Goal: Navigation & Orientation: Find specific page/section

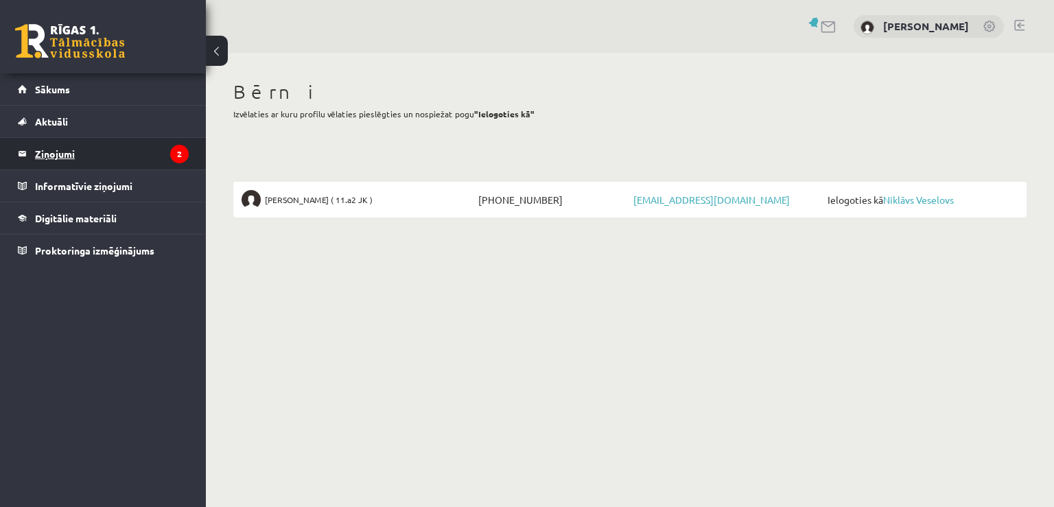
click at [57, 158] on legend "Ziņojumi 2" at bounding box center [112, 154] width 154 height 32
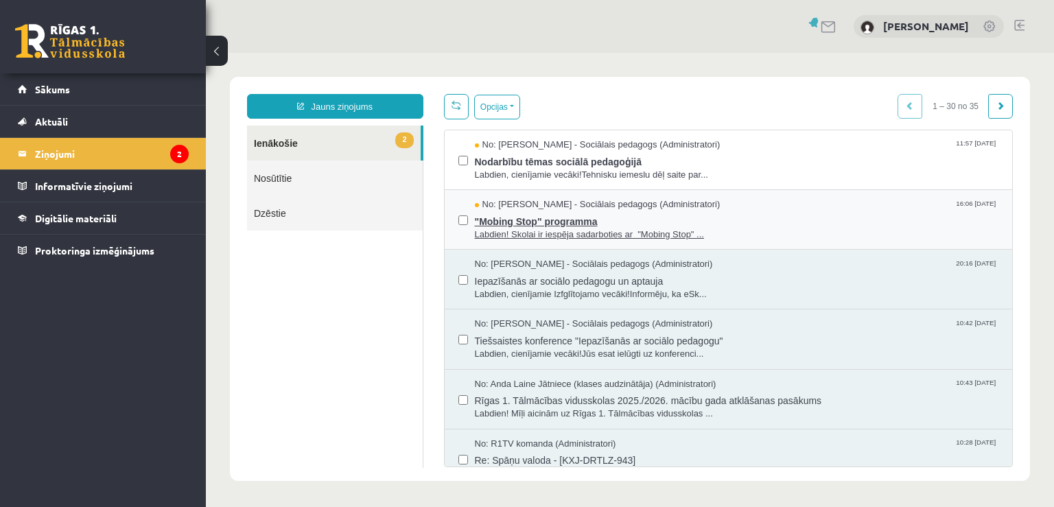
click at [496, 218] on span ""Mobing Stop" programma" at bounding box center [737, 219] width 524 height 17
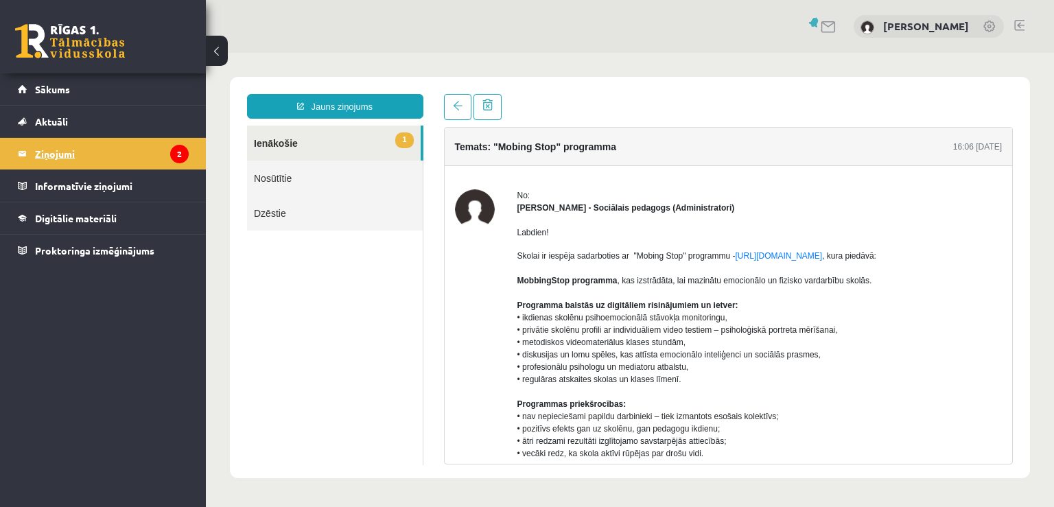
click at [79, 152] on legend "Ziņojumi 2" at bounding box center [112, 154] width 154 height 32
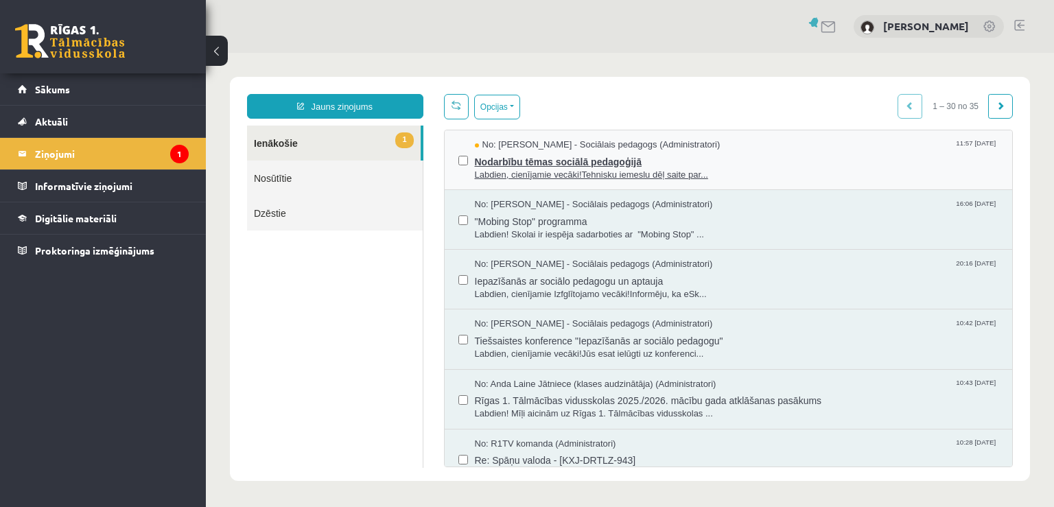
click at [541, 163] on span "Nodarbību tēmas sociālā pedagoģijā" at bounding box center [737, 160] width 524 height 17
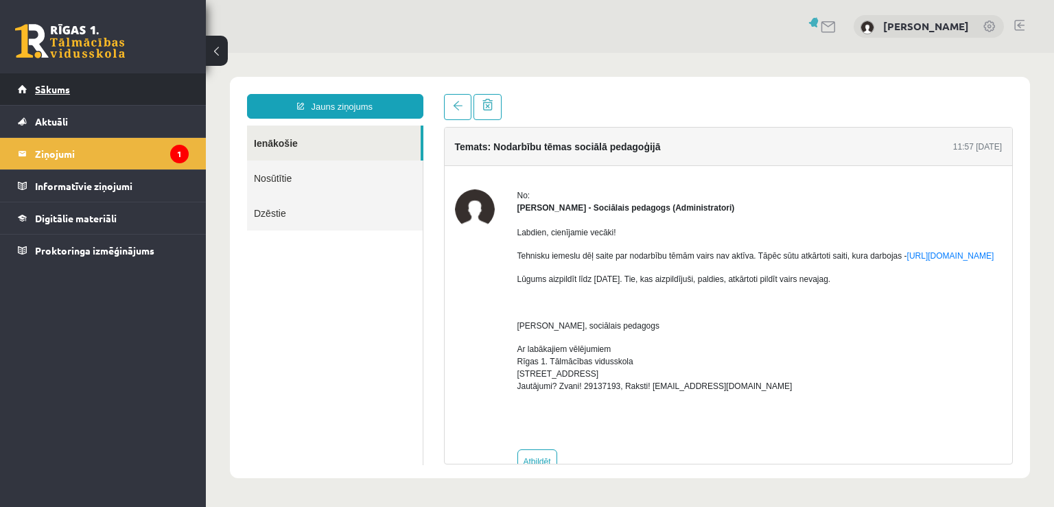
click at [54, 88] on span "Sākums" at bounding box center [52, 89] width 35 height 12
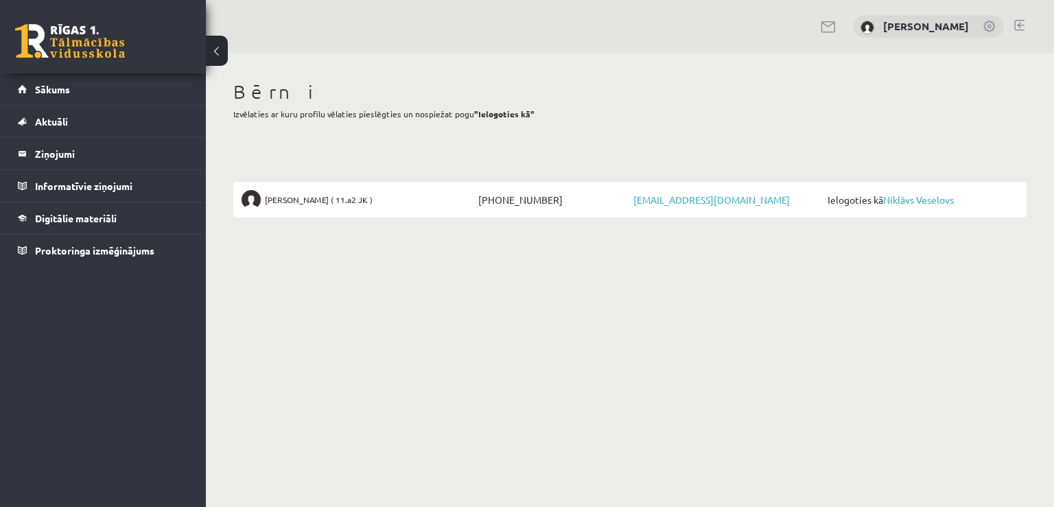
click at [921, 194] on span "Ielogoties kā Niklāvs Veselovs" at bounding box center [921, 199] width 194 height 19
click at [918, 199] on link "Niklāvs Veselovs" at bounding box center [918, 200] width 71 height 12
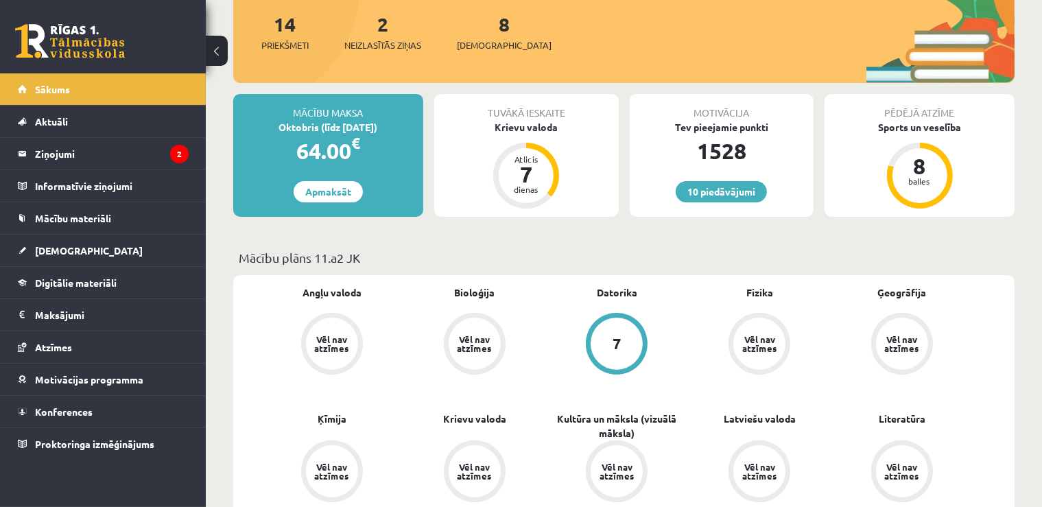
scroll to position [290, 0]
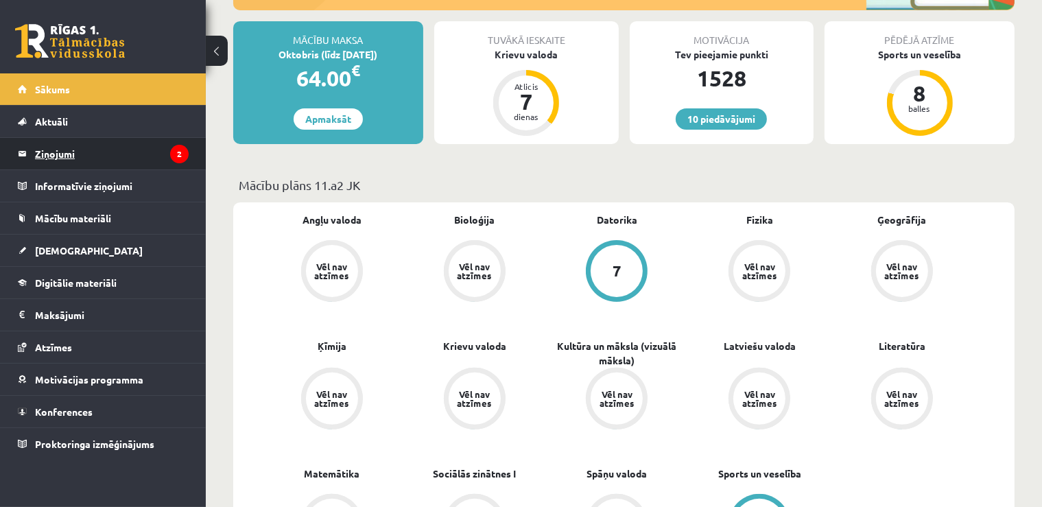
click at [65, 152] on legend "Ziņojumi 2" at bounding box center [112, 154] width 154 height 32
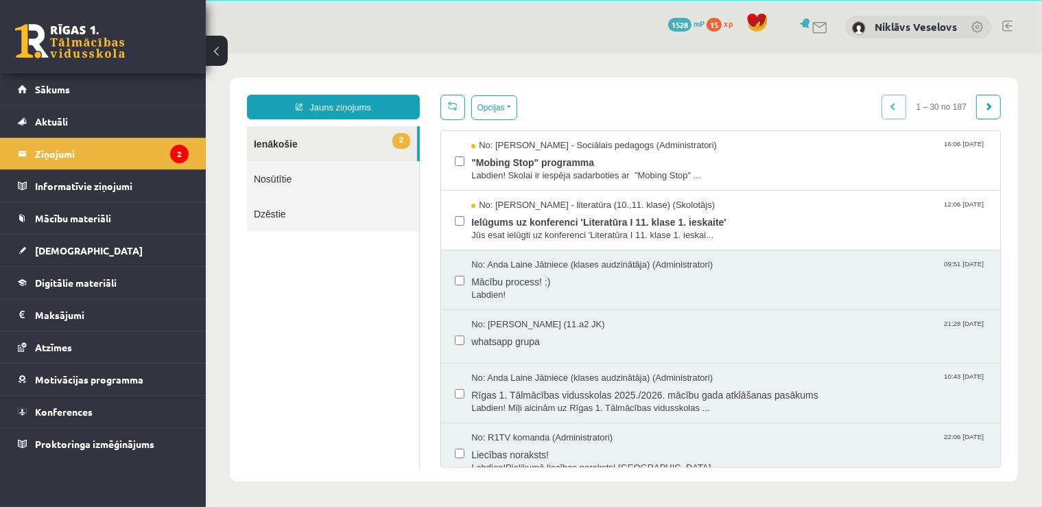
click at [264, 186] on link "Nosūtītie" at bounding box center [332, 178] width 172 height 35
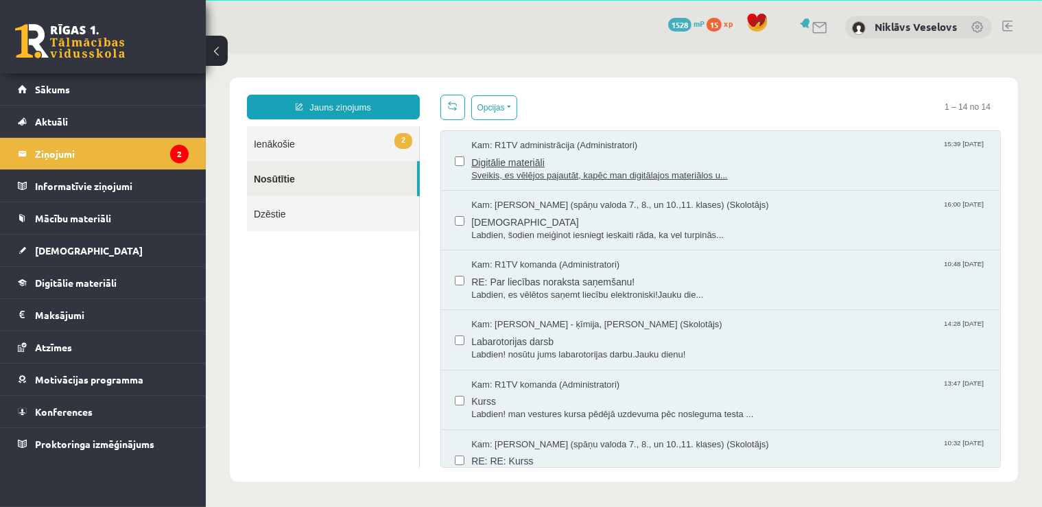
click at [611, 169] on span "Sveikis, es vēlējos pajautāt, kapēc man digitālajos materiālos u..." at bounding box center [728, 175] width 515 height 13
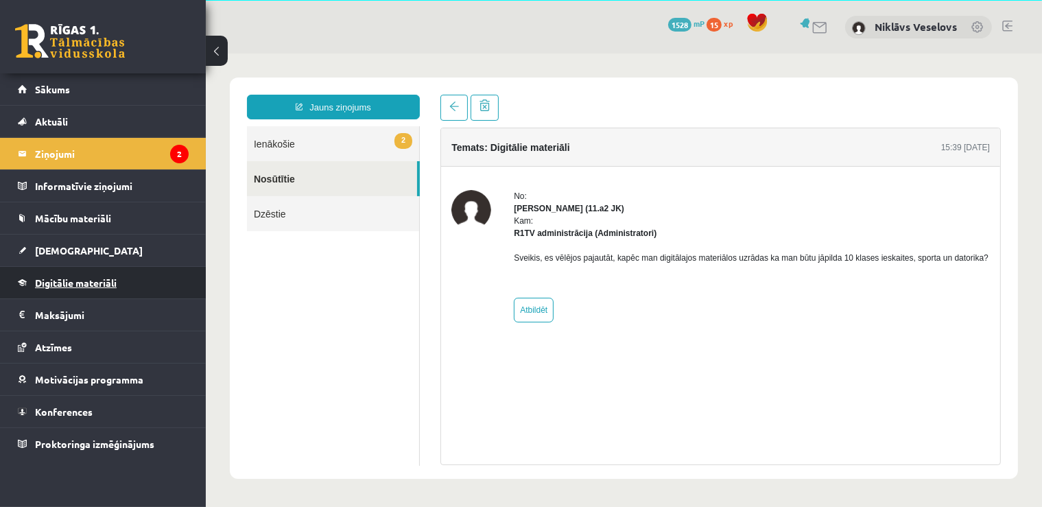
click at [58, 285] on span "Digitālie materiāli" at bounding box center [76, 283] width 82 height 12
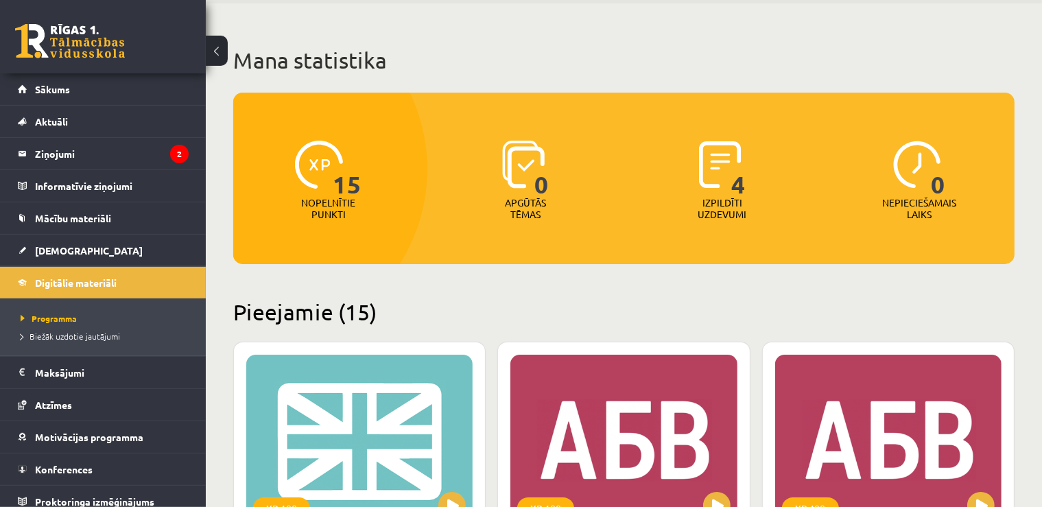
scroll to position [96, 0]
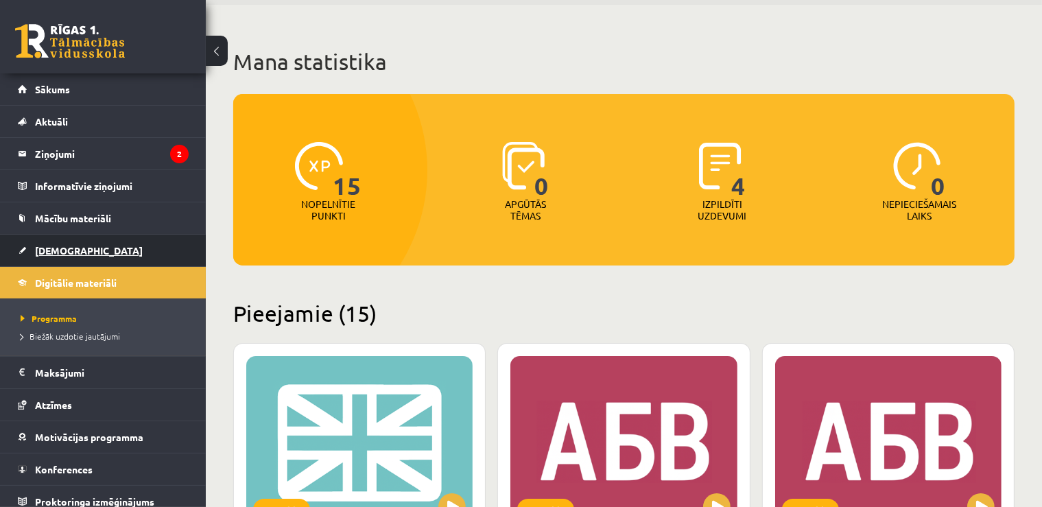
click at [45, 243] on link "[DEMOGRAPHIC_DATA]" at bounding box center [103, 251] width 171 height 32
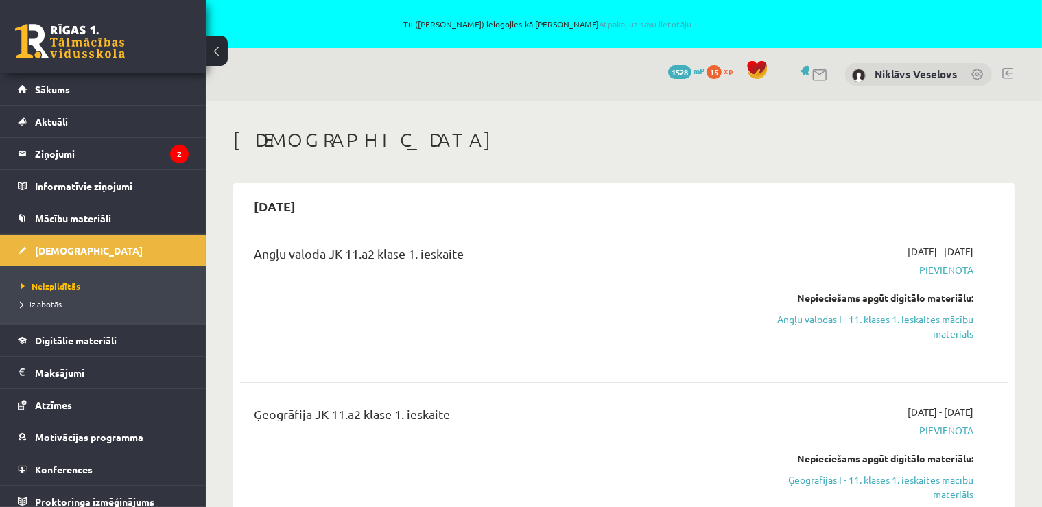
click at [1009, 75] on link at bounding box center [1008, 73] width 10 height 11
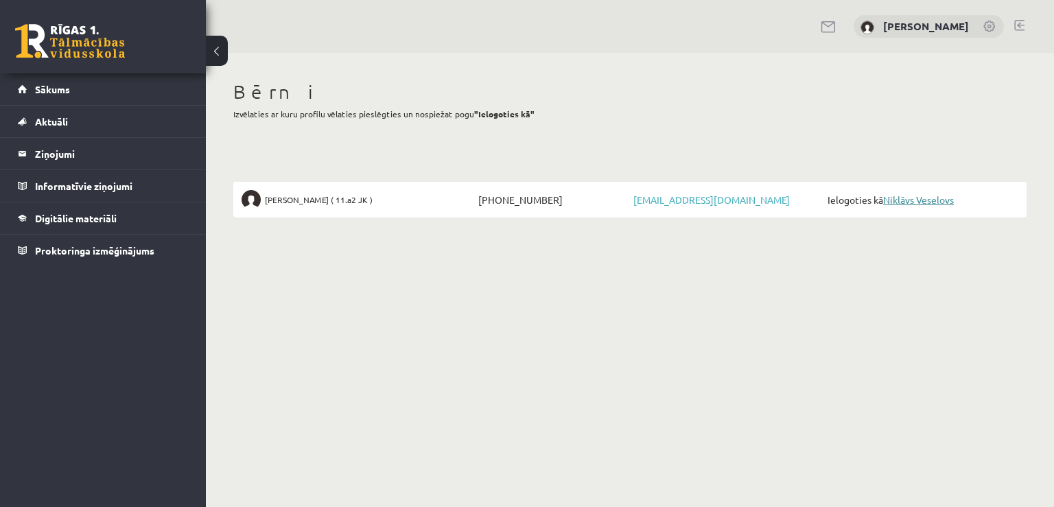
click at [930, 196] on link "Niklāvs Veselovs" at bounding box center [918, 200] width 71 height 12
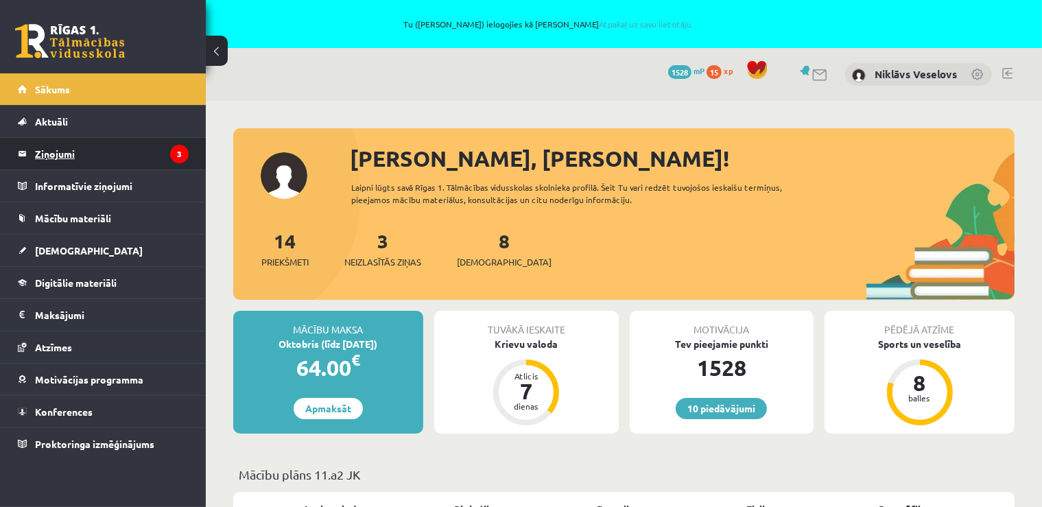
click at [43, 150] on legend "Ziņojumi 3" at bounding box center [112, 154] width 154 height 32
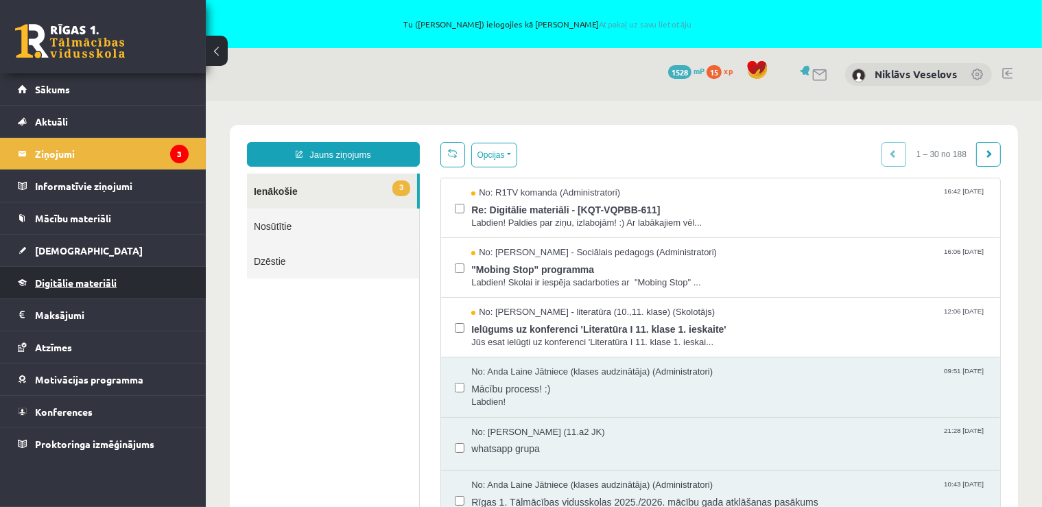
click at [58, 281] on span "Digitālie materiāli" at bounding box center [76, 283] width 82 height 12
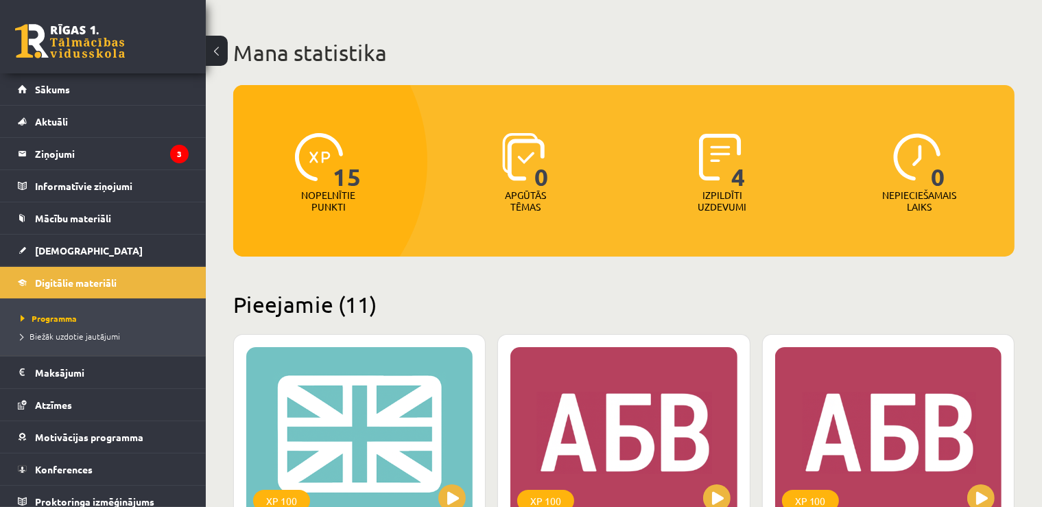
scroll to position [33, 0]
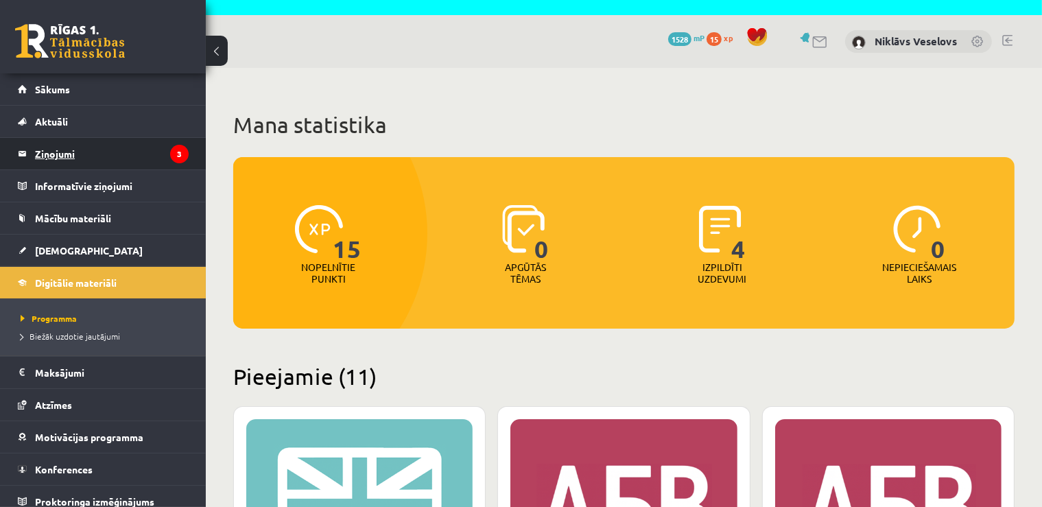
click at [77, 151] on legend "Ziņojumi 3" at bounding box center [112, 154] width 154 height 32
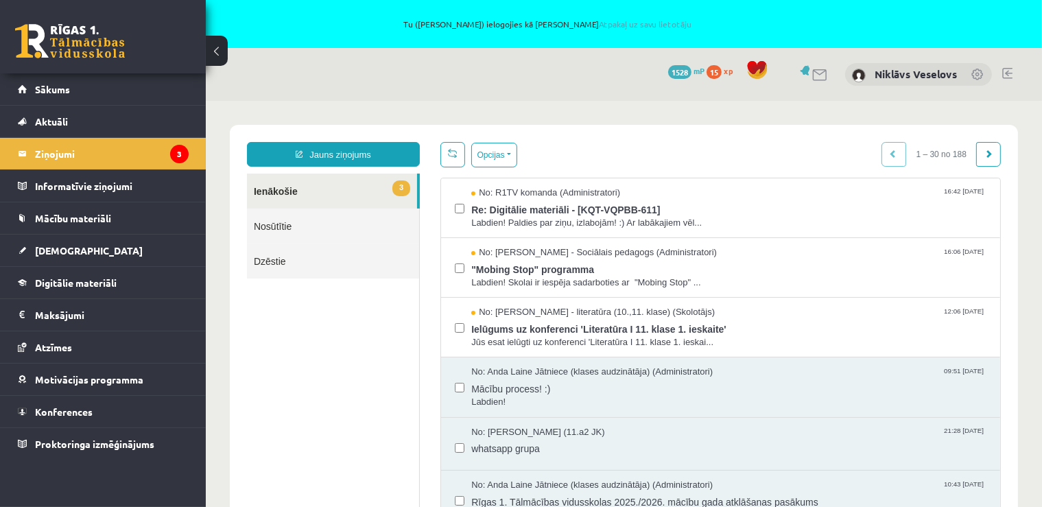
click at [274, 220] on link "Nosūtītie" at bounding box center [332, 225] width 172 height 35
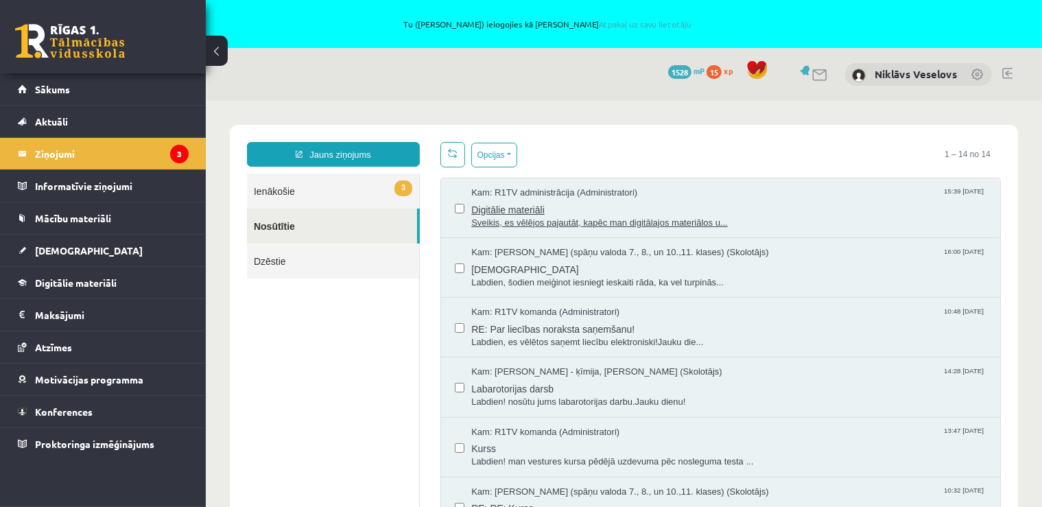
click at [726, 213] on span "Digitālie materiāli" at bounding box center [728, 207] width 515 height 17
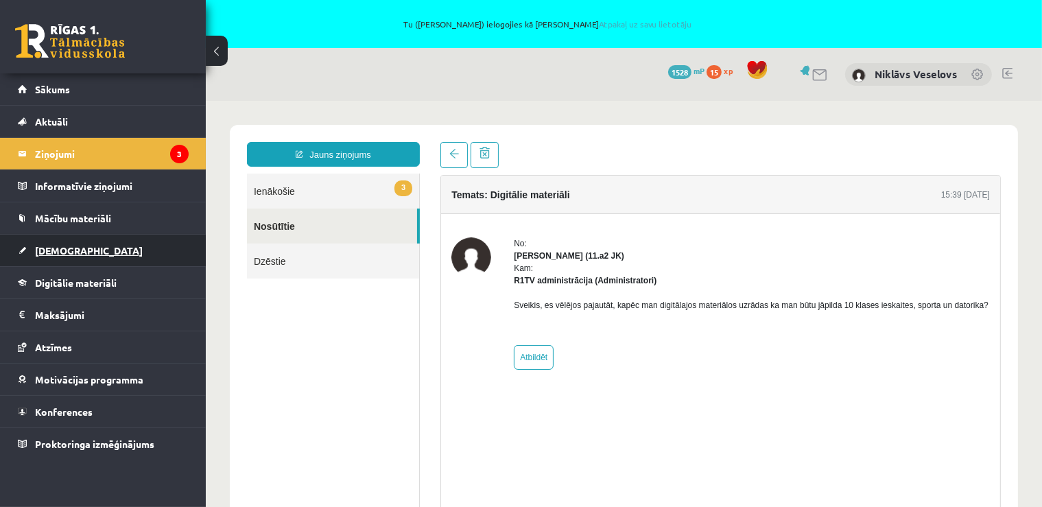
click at [62, 262] on link "[DEMOGRAPHIC_DATA]" at bounding box center [103, 251] width 171 height 32
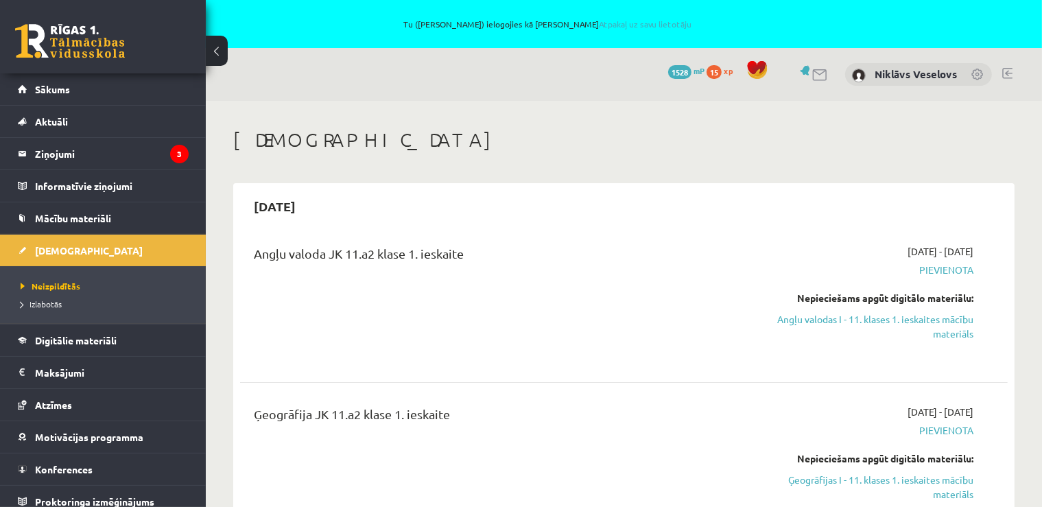
click at [1009, 71] on link at bounding box center [1008, 73] width 10 height 11
